Goal: Navigation & Orientation: Find specific page/section

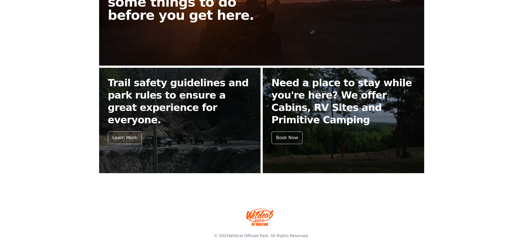
scroll to position [168, 0]
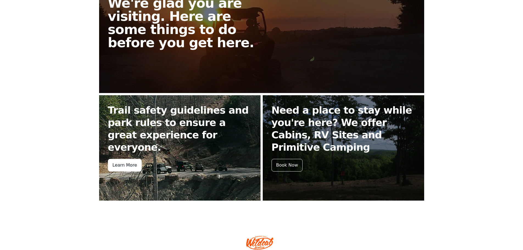
click at [120, 159] on div "Learn More" at bounding box center [125, 165] width 34 height 13
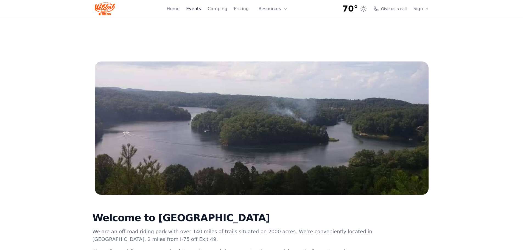
click at [201, 8] on link "Events" at bounding box center [193, 8] width 15 height 7
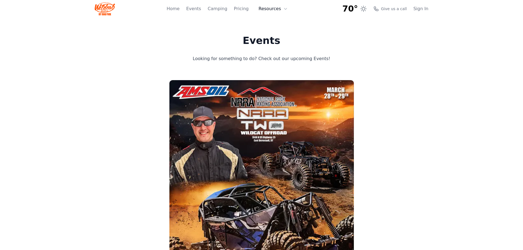
click at [284, 7] on icon at bounding box center [285, 9] width 4 height 4
click at [180, 9] on link "Home" at bounding box center [173, 8] width 13 height 7
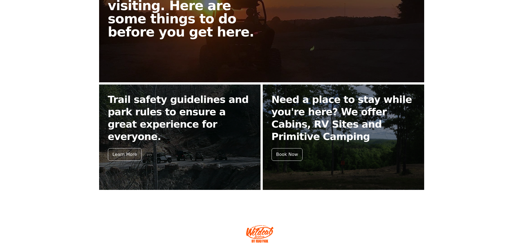
scroll to position [195, 0]
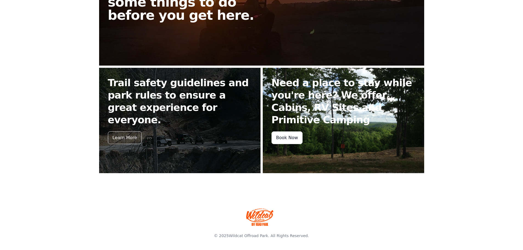
click at [295, 136] on div "Book Now" at bounding box center [287, 138] width 31 height 13
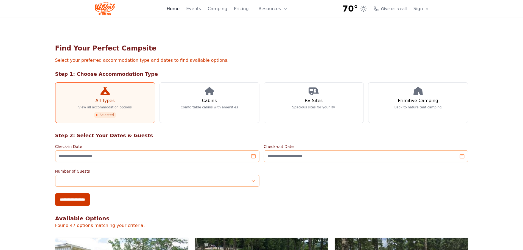
click at [180, 7] on link "Home" at bounding box center [173, 8] width 13 height 7
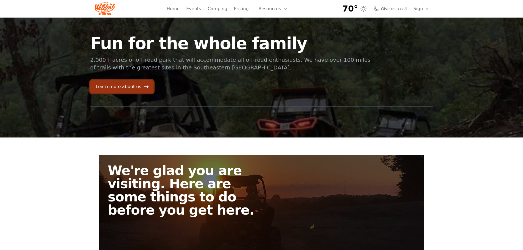
click at [120, 87] on link "Learn more about us" at bounding box center [121, 86] width 63 height 13
